Goal: Task Accomplishment & Management: Complete application form

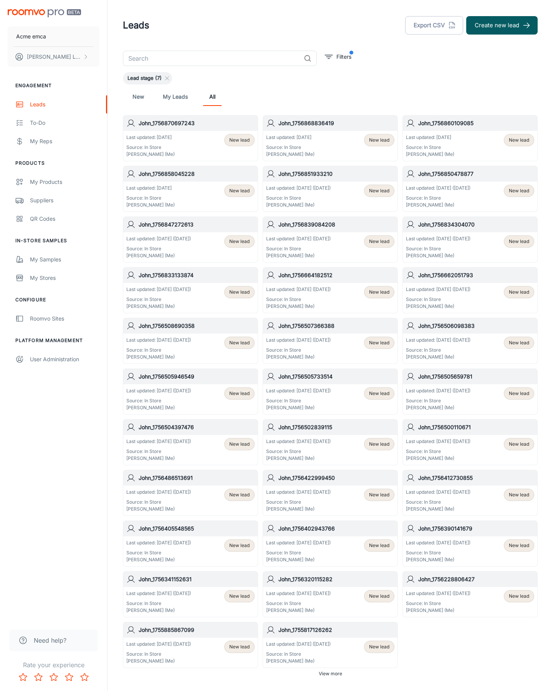
click at [502, 25] on button "Create new lead" at bounding box center [501, 25] width 71 height 18
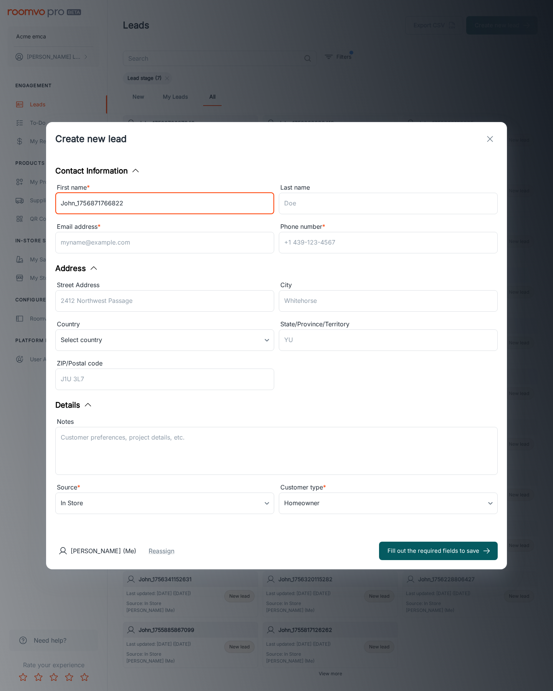
type input "John_1756871766822"
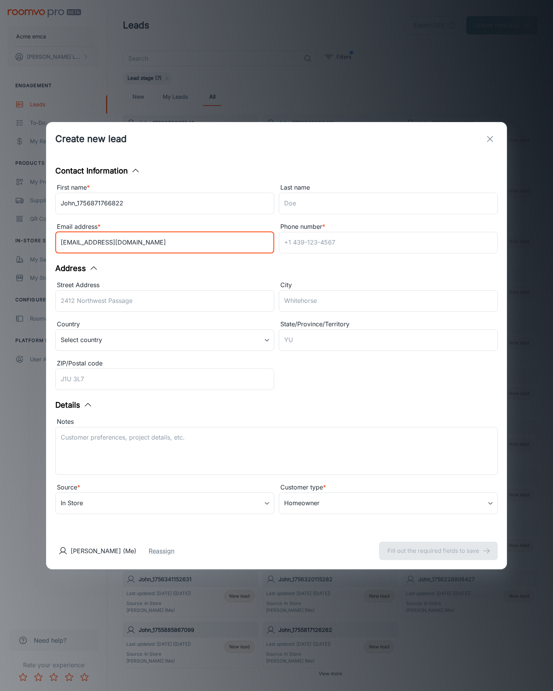
type input "[EMAIL_ADDRESS][DOMAIN_NAME]"
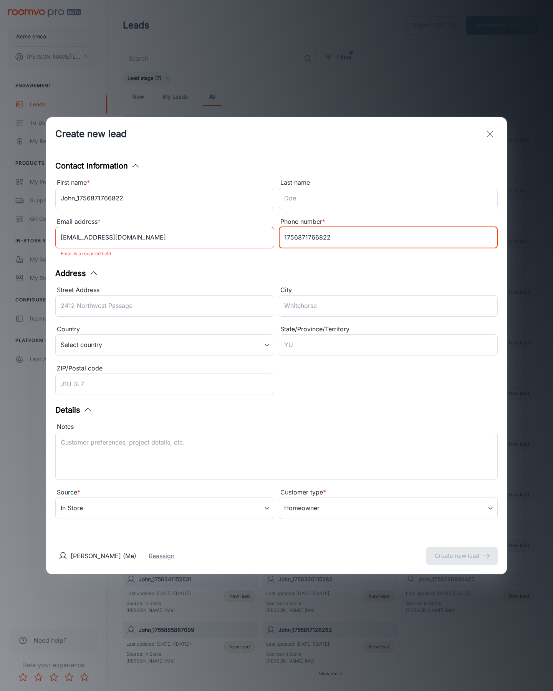
type input "1756871766822"
click at [462, 550] on button "Create new lead" at bounding box center [461, 556] width 71 height 18
